Goal: Task Accomplishment & Management: Manage account settings

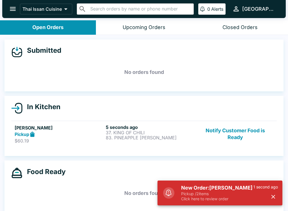
click at [186, 135] on p "83. PINEAPPLE [PERSON_NAME]" at bounding box center [150, 137] width 89 height 5
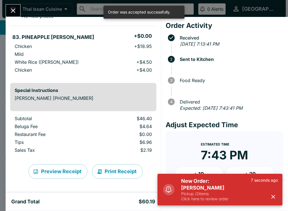
scroll to position [87, 0]
click at [114, 170] on button "Print Receipt" at bounding box center [117, 171] width 51 height 15
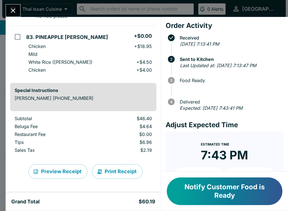
click at [18, 6] on button "Close" at bounding box center [13, 11] width 14 height 12
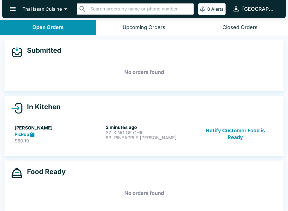
click at [233, 141] on button "Notify Customer Food is Ready" at bounding box center [235, 133] width 76 height 19
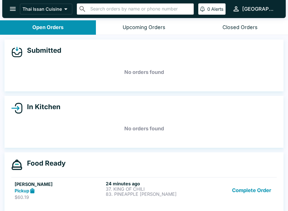
click at [261, 191] on button "Complete Order" at bounding box center [252, 190] width 44 height 19
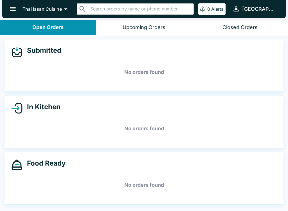
click at [10, 3] on button "open drawer" at bounding box center [13, 9] width 14 height 14
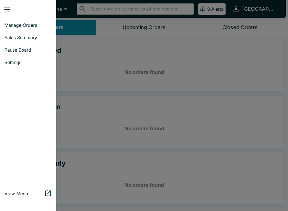
click at [241, 150] on div at bounding box center [144, 105] width 288 height 211
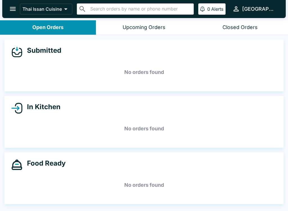
click at [10, 6] on icon "open drawer" at bounding box center [13, 9] width 8 height 8
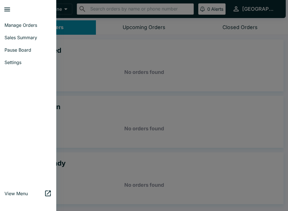
click at [15, 196] on link "View Menu" at bounding box center [28, 193] width 56 height 12
